Goal: Information Seeking & Learning: Learn about a topic

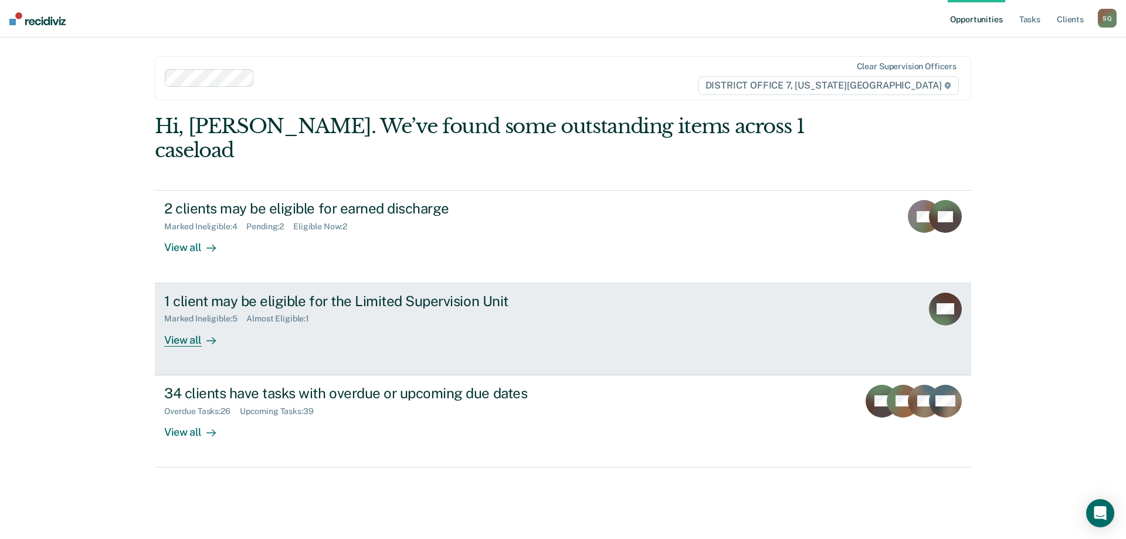
click at [339, 293] on div "1 client may be eligible for the Limited Supervision Unit" at bounding box center [370, 301] width 412 height 17
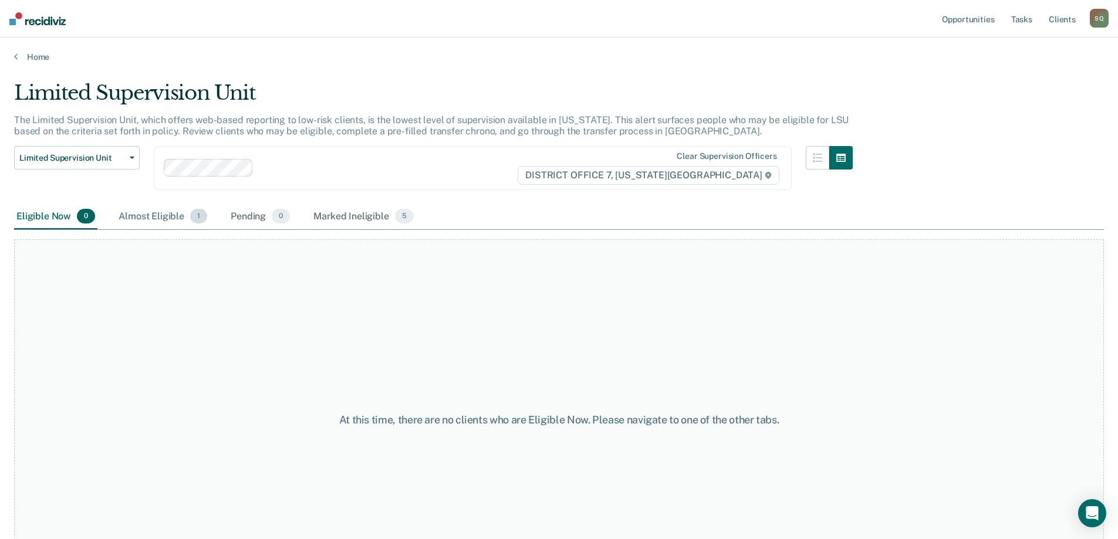
click at [140, 215] on div "Almost Eligible 1" at bounding box center [162, 217] width 93 height 26
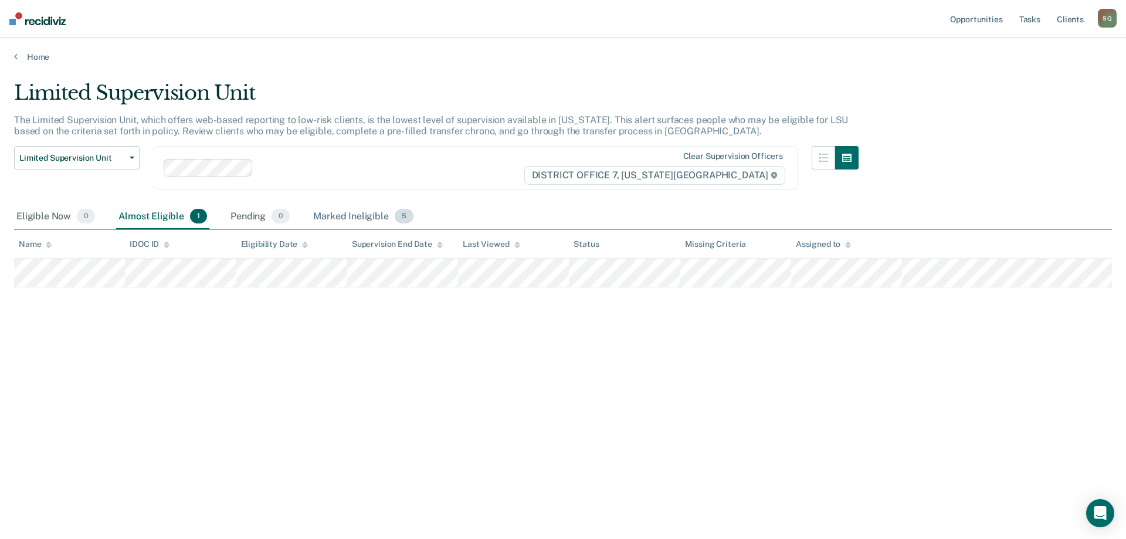
click at [356, 221] on div "Marked Ineligible 5" at bounding box center [363, 217] width 105 height 26
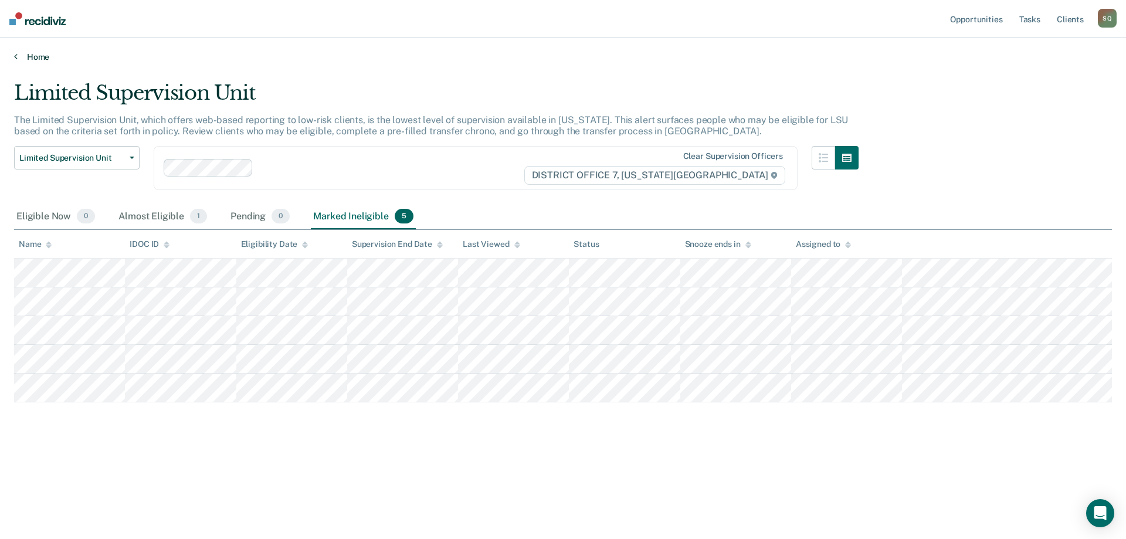
click at [28, 56] on link "Home" at bounding box center [563, 57] width 1098 height 11
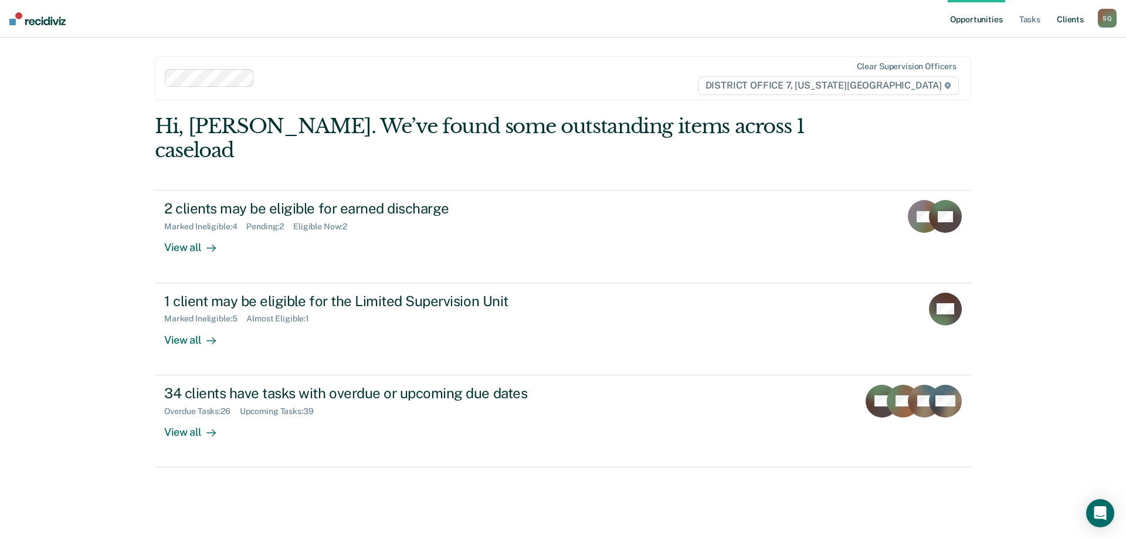
click at [1072, 23] on link "Client s" at bounding box center [1071, 19] width 32 height 38
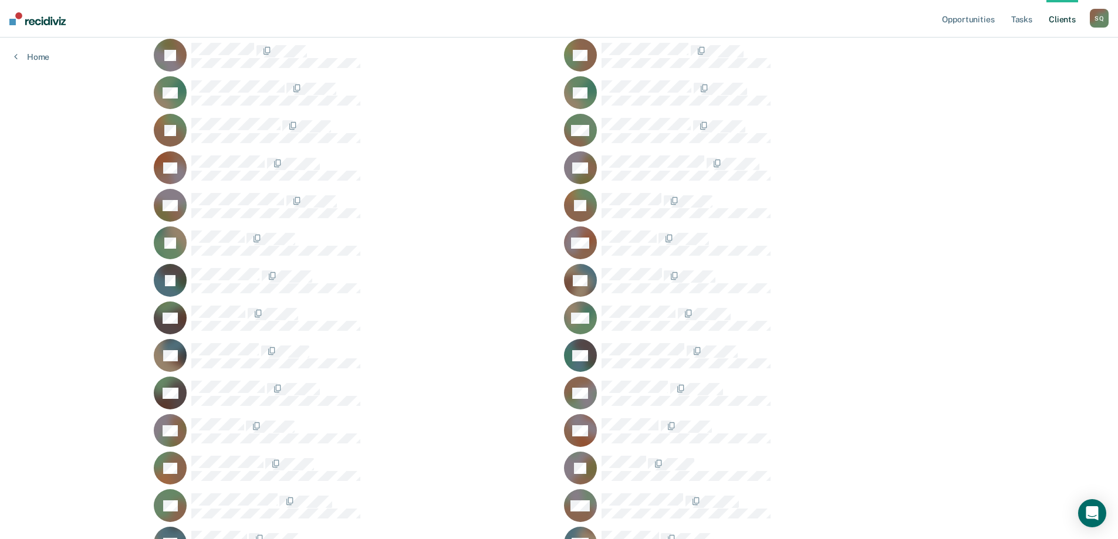
scroll to position [293, 0]
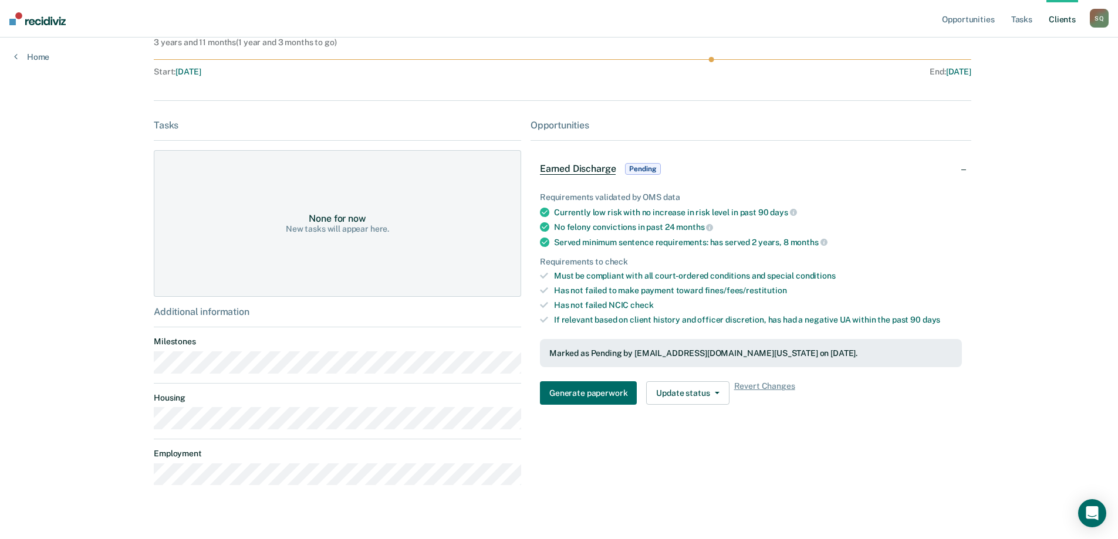
scroll to position [177, 0]
